Goal: Find specific page/section: Find specific page/section

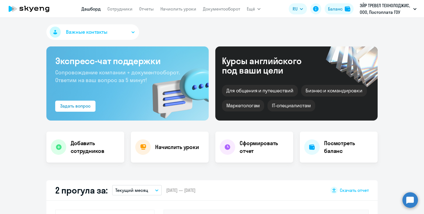
click at [111, 12] on app-menu-item-link "Сотрудники" at bounding box center [119, 9] width 25 height 7
select select "30"
click at [113, 10] on link "Сотрудники" at bounding box center [119, 9] width 25 height 6
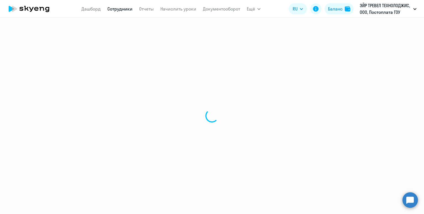
select select "30"
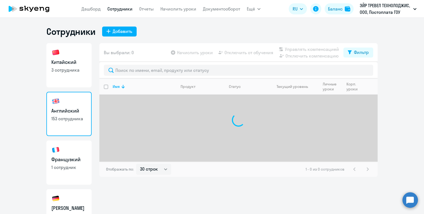
scroll to position [0, 0]
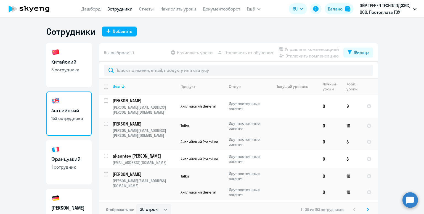
click at [66, 60] on h3 "Китайский" at bounding box center [68, 61] width 35 height 7
select select "30"
